Goal: Information Seeking & Learning: Learn about a topic

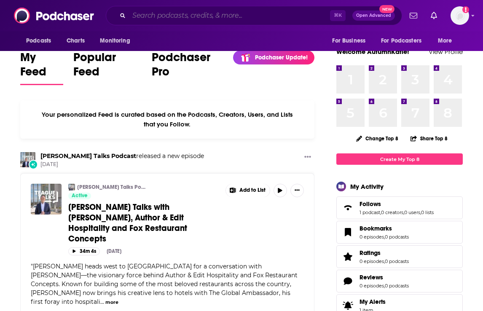
click at [163, 14] on input "Search podcasts, credits, & more..." at bounding box center [229, 15] width 201 height 13
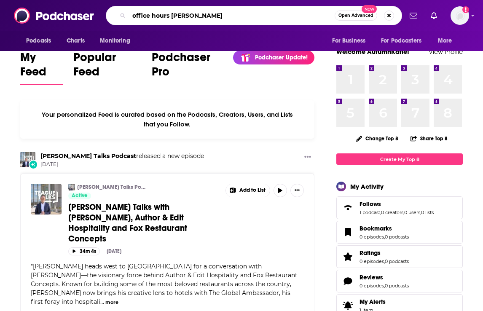
type input "office hours [PERSON_NAME]"
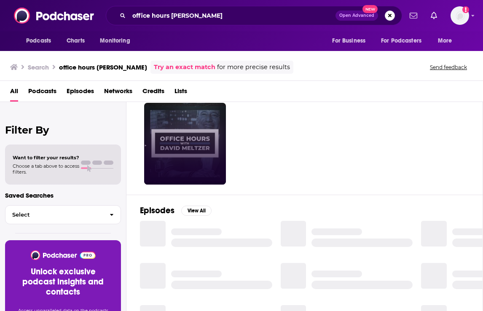
scroll to position [27, 0]
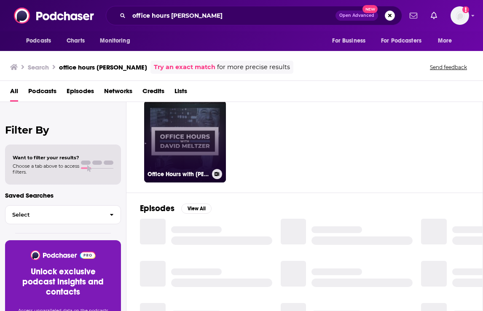
click at [189, 139] on link "Office Hours with [PERSON_NAME]" at bounding box center [185, 142] width 82 height 82
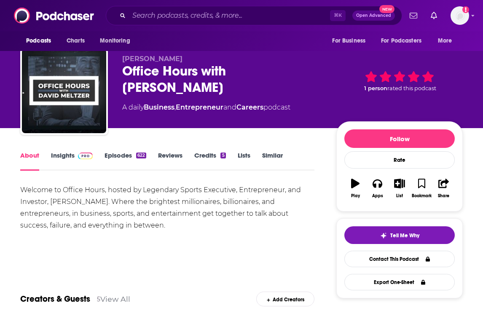
scroll to position [16, 0]
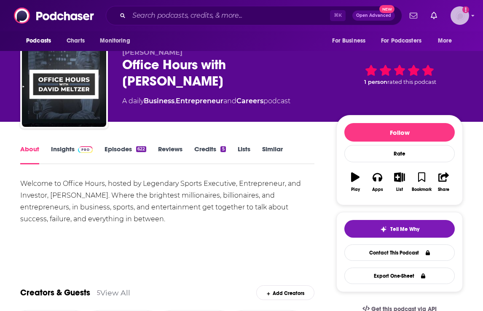
click at [474, 13] on icon "Show profile menu" at bounding box center [472, 15] width 3 height 5
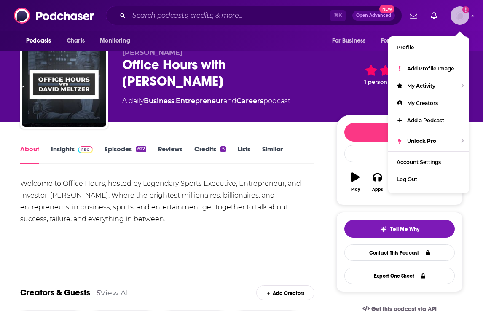
click at [474, 13] on icon "Show profile menu" at bounding box center [472, 15] width 3 height 5
click at [78, 149] on img at bounding box center [85, 149] width 15 height 7
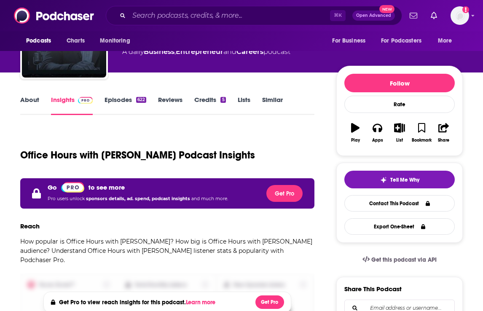
scroll to position [54, 0]
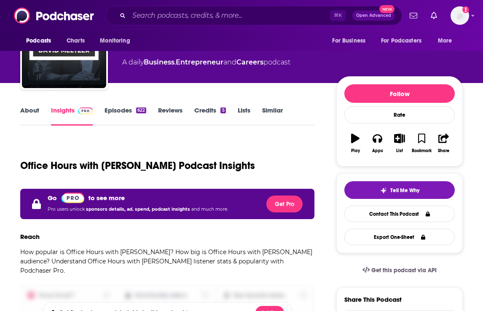
click at [123, 110] on link "Episodes 622" at bounding box center [125, 115] width 42 height 19
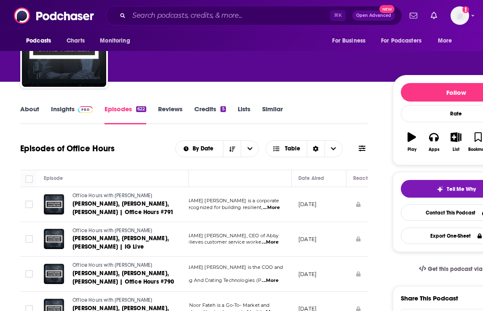
scroll to position [0, 36]
